Goal: Check status: Check status

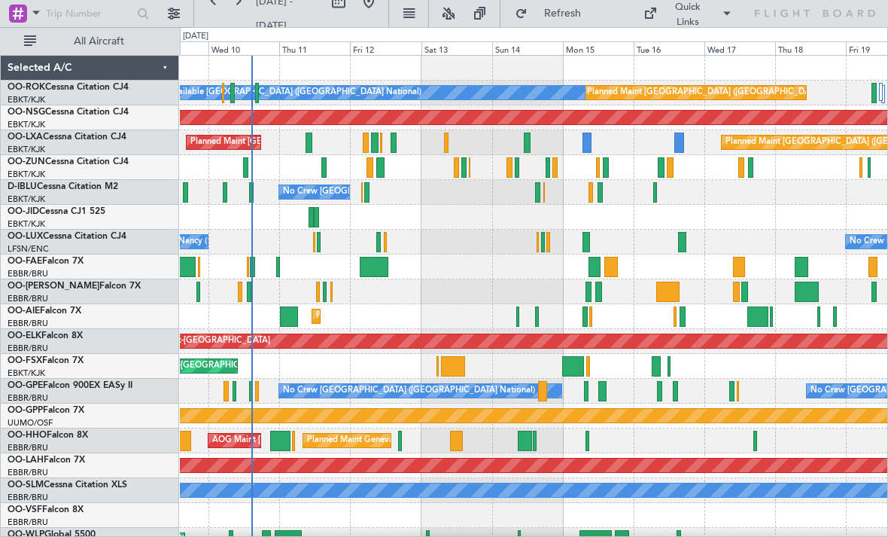
click at [381, 169] on div at bounding box center [380, 167] width 8 height 20
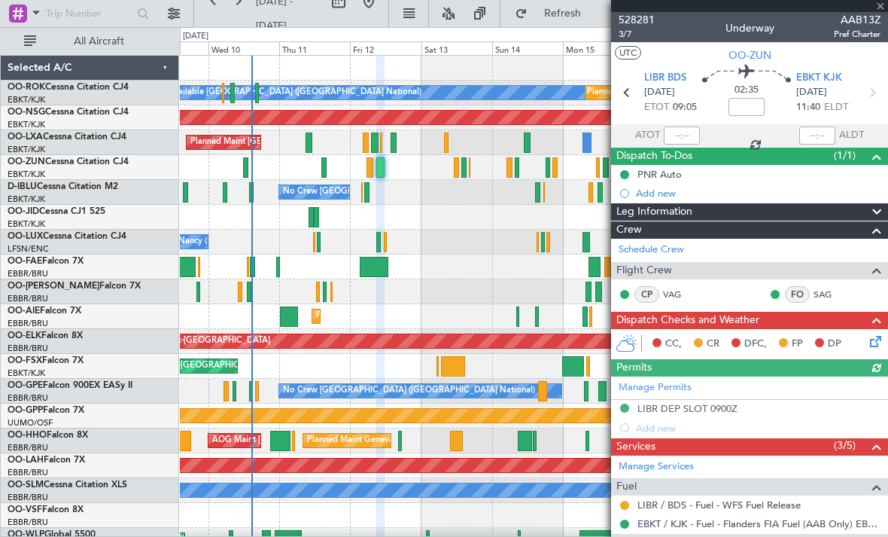
click at [878, 5] on div at bounding box center [749, 6] width 277 height 12
click at [880, 4] on span at bounding box center [880, 7] width 15 height 14
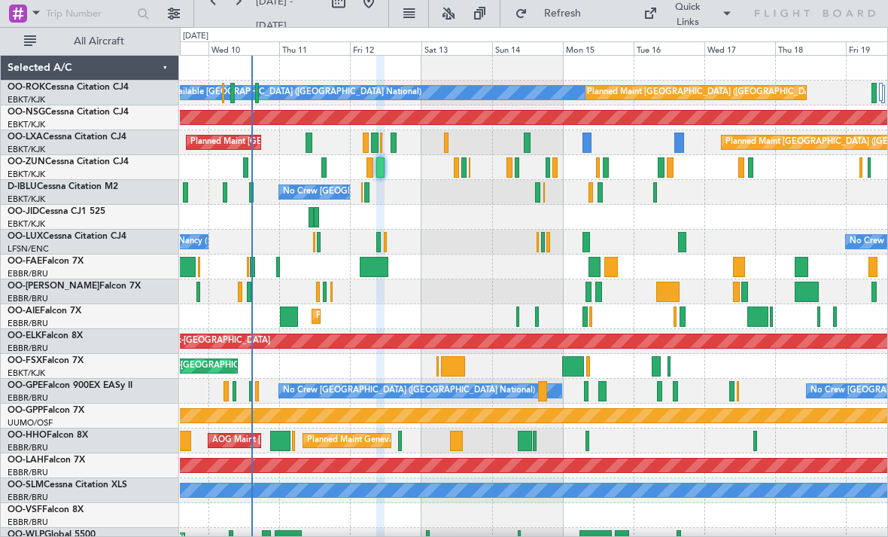
type input "0"
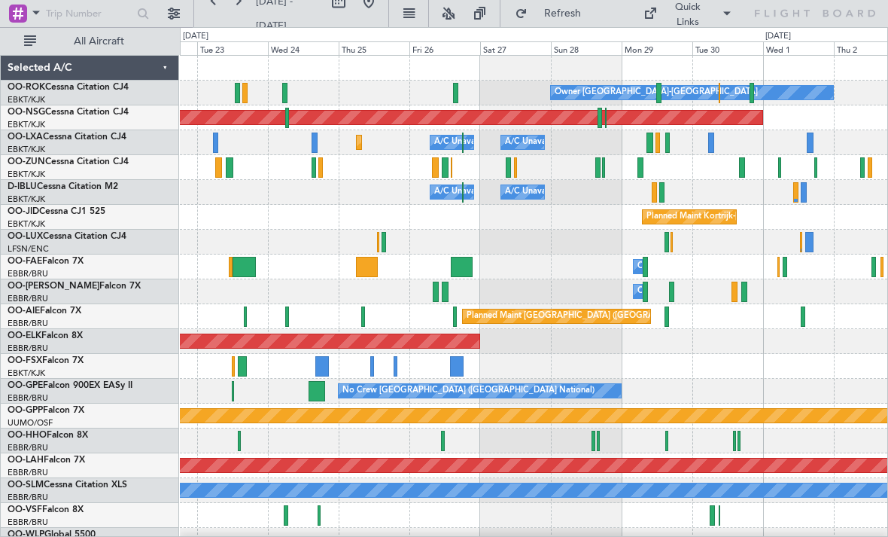
click at [598, 168] on div at bounding box center [597, 167] width 5 height 20
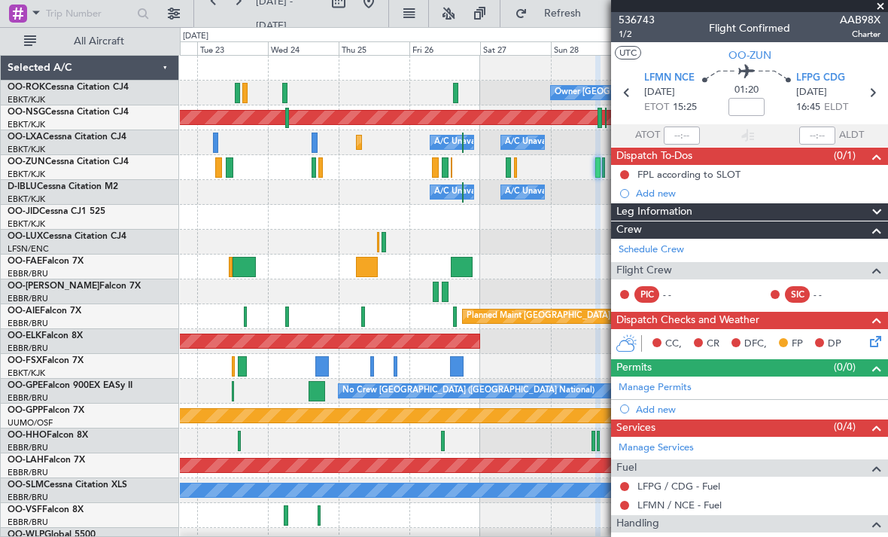
click at [880, 6] on span at bounding box center [880, 7] width 15 height 14
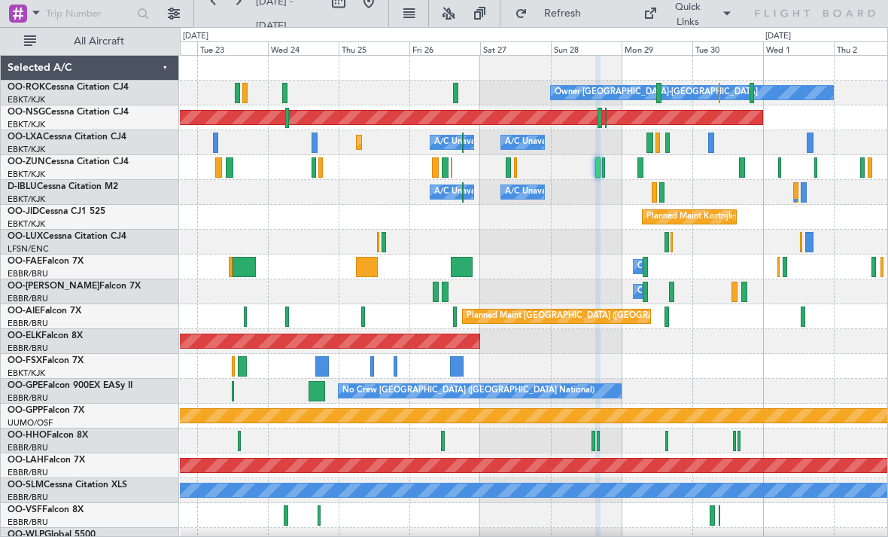
type input "0"
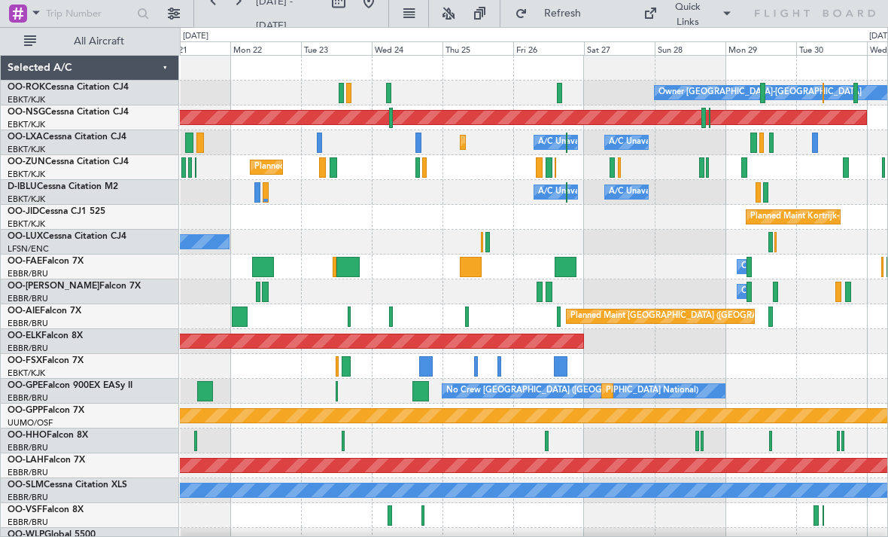
scroll to position [15, 0]
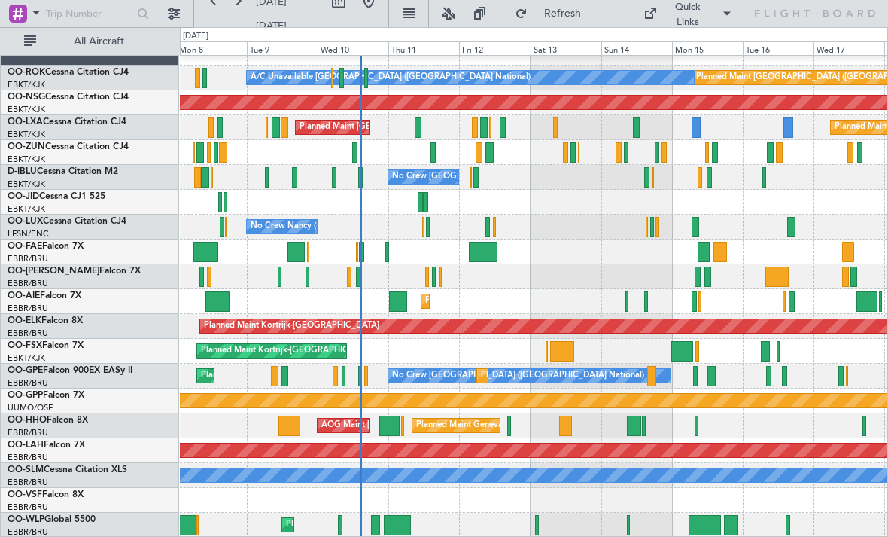
click at [392, 424] on div at bounding box center [389, 425] width 21 height 20
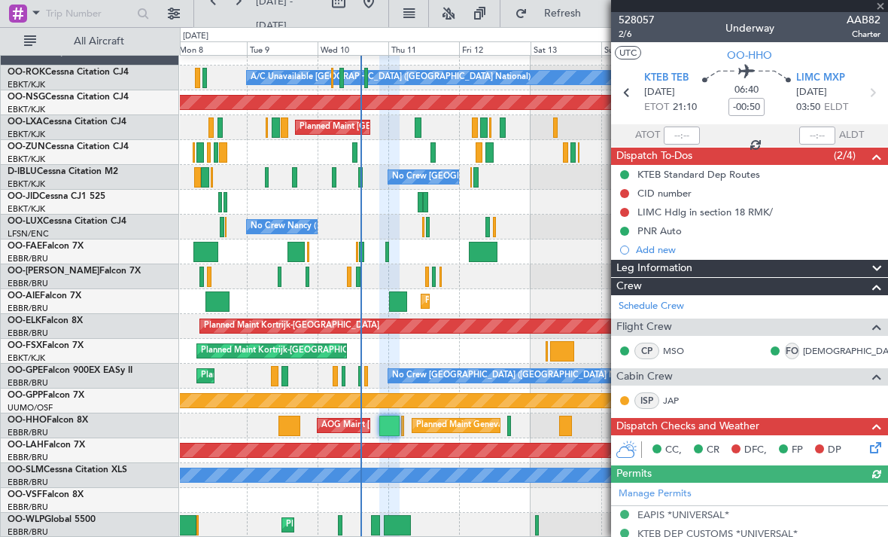
click at [880, 6] on div at bounding box center [749, 6] width 277 height 12
click at [879, 6] on span at bounding box center [880, 7] width 15 height 14
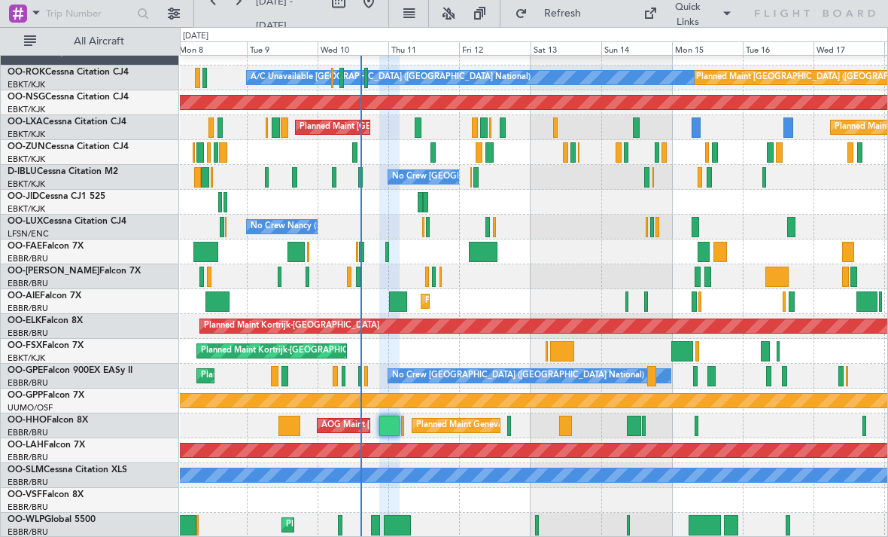
type input "0"
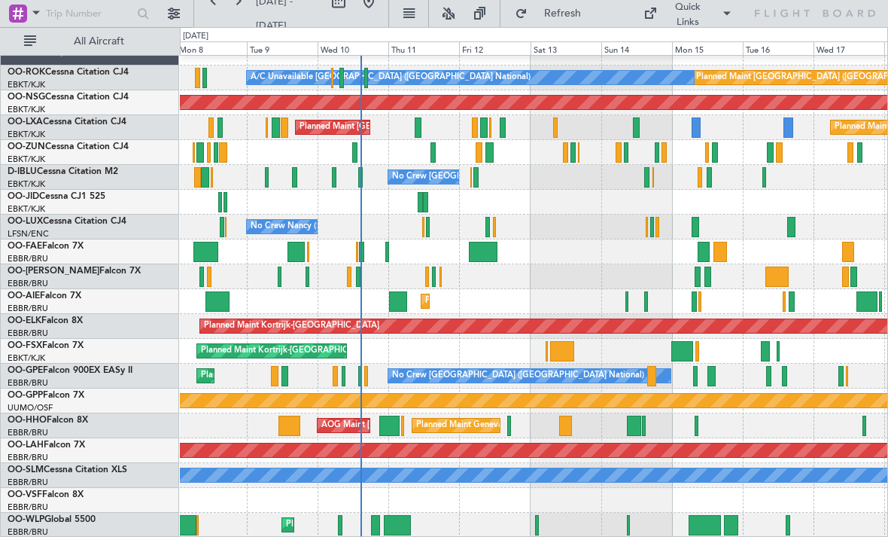
click at [530, 435] on div "Planned Maint Geneva (Cointrin) AOG Maint [US_STATE] ([GEOGRAPHIC_DATA])" at bounding box center [533, 425] width 707 height 25
click at [506, 424] on div "Planned Maint Geneva (Cointrin) AOG Maint [US_STATE] ([GEOGRAPHIC_DATA])" at bounding box center [533, 425] width 707 height 25
click at [509, 424] on div at bounding box center [509, 425] width 4 height 20
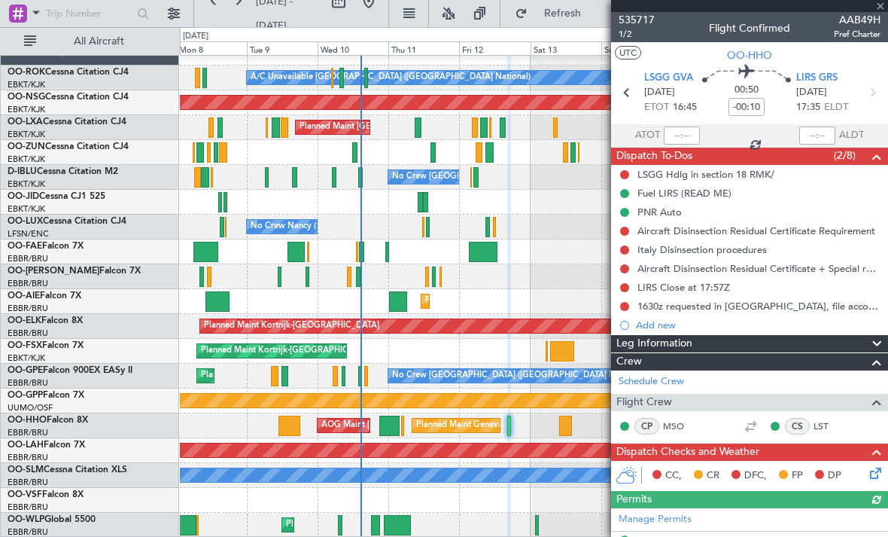
click at [883, 4] on div at bounding box center [749, 6] width 277 height 12
click at [877, 6] on div at bounding box center [749, 6] width 277 height 12
click at [874, 9] on span at bounding box center [880, 7] width 15 height 14
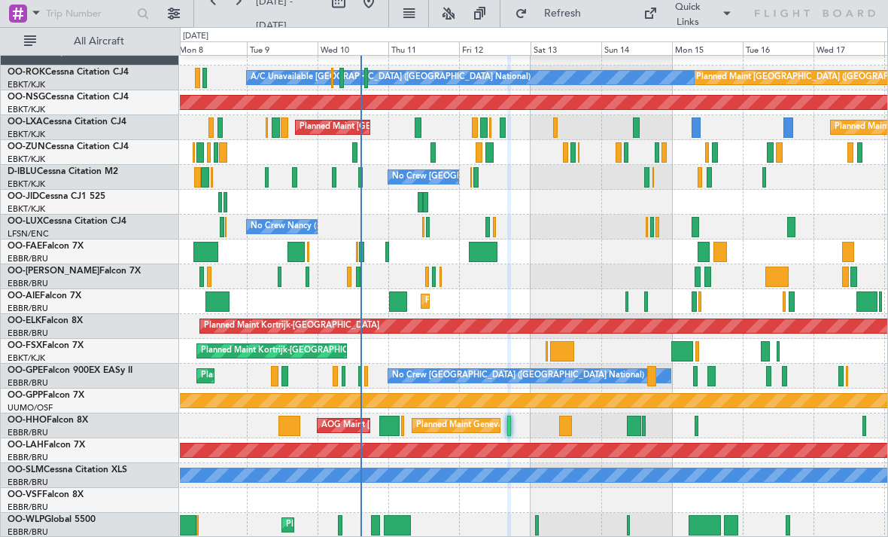
type input "0"
